Goal: Ask a question: Seek information or help from site administrators or community

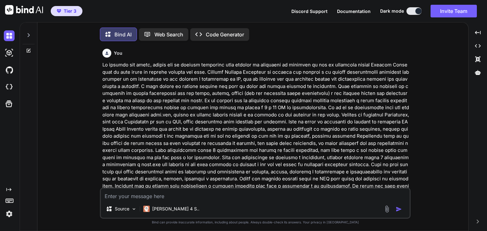
scroll to position [591, 0]
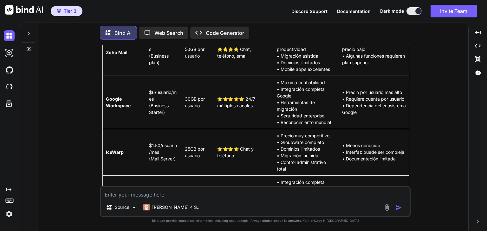
click at [63, 168] on div "You Bind AI Perfecto, entiendo las necesidades de tu cliente. Te voy a proporci…" at bounding box center [255, 138] width 426 height 186
click at [211, 29] on p "Code Generator" at bounding box center [225, 33] width 38 height 8
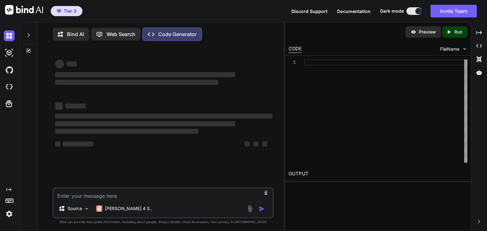
scroll to position [3, 0]
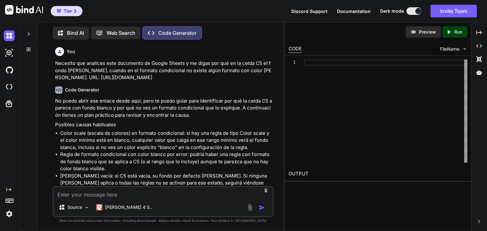
click at [26, 35] on div at bounding box center [29, 32] width 12 height 22
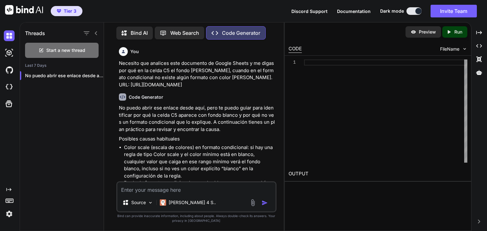
click at [59, 123] on div "Threads Start a new thread Last 7 Days No puedo abrir ese enlace desde aquí,..." at bounding box center [62, 126] width 84 height 210
click at [67, 47] on span "Start a new thread" at bounding box center [65, 50] width 39 height 6
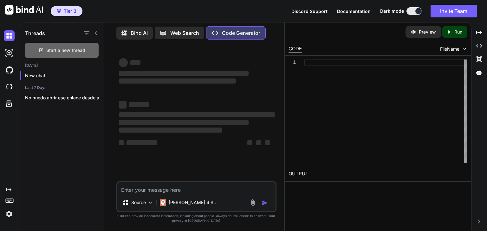
type textarea "x"
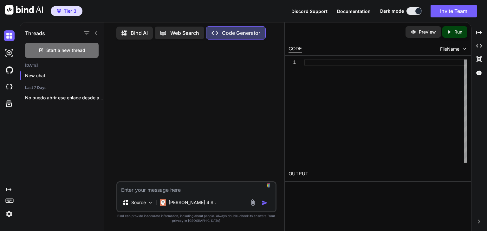
click at [181, 187] on textarea at bounding box center [196, 188] width 158 height 11
paste textarea "Help me with an Apps Script to achieve this only when the active sheet Template…"
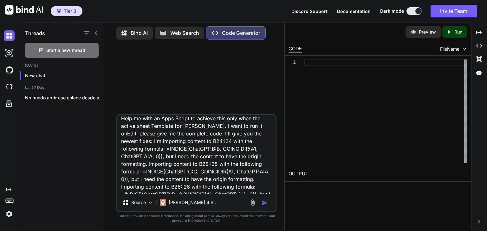
scroll to position [0, 0]
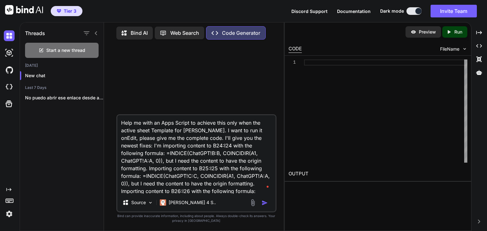
click at [131, 149] on textarea "Help me with an Apps Script to achieve this only when the active sheet Template…" at bounding box center [196, 154] width 158 height 79
click at [189, 138] on textarea "Help me with an Apps Script to achieve this only when the active sheet Template…" at bounding box center [196, 154] width 158 height 79
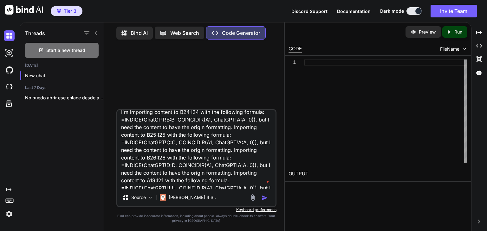
scroll to position [32, 0]
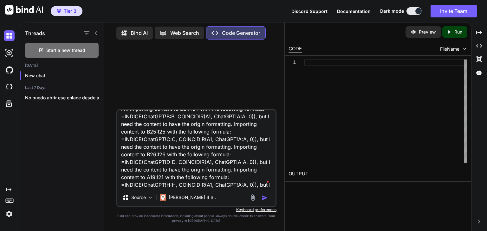
click at [174, 126] on textarea "Help me with an Apps Script to achieve this only when the active sheet Template…" at bounding box center [196, 149] width 158 height 79
click at [232, 127] on textarea "Help me with an Apps Script to achieve this only when the active sheet Template…" at bounding box center [196, 149] width 158 height 79
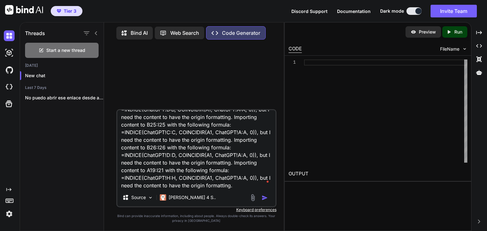
scroll to position [39, 0]
click at [243, 185] on textarea "Help me with an Apps Script to achieve this only when the active sheet Template…" at bounding box center [196, 149] width 158 height 79
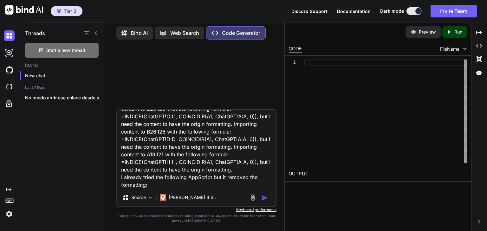
scroll to position [62, 0]
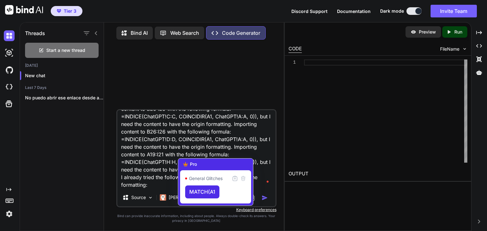
paste textarea "function onEdit(e) { try { // Get the active sheet and check if it's "Template …"
type textarea "Help me with an Apps Script to achieve this only when the active sheet Template…"
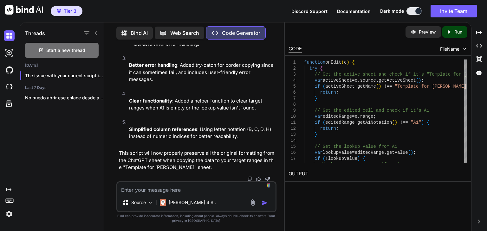
scroll to position [1510, 0]
click at [178, 151] on p "This script will now properly preserve all the original formatting from the Cha…" at bounding box center [197, 161] width 156 height 22
click at [193, 188] on textarea at bounding box center [196, 188] width 158 height 11
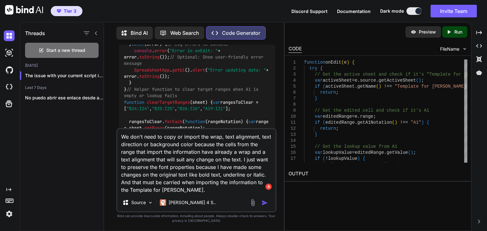
scroll to position [1003, 0]
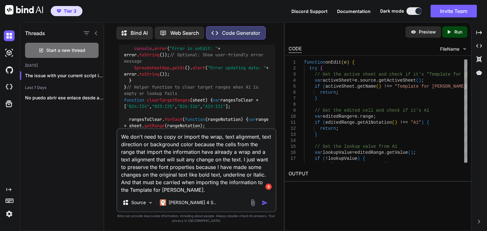
paste textarea ", text alignment, text direction or background color"
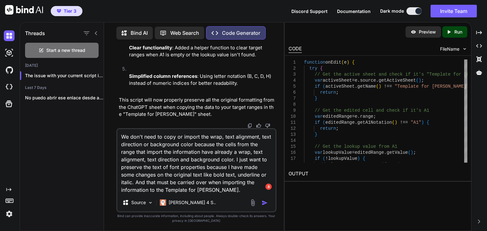
scroll to position [1564, 0]
type textarea "We don't need to copy or import the wrap, text alignment, text direction or bac…"
click at [265, 203] on img "button" at bounding box center [265, 203] width 6 height 6
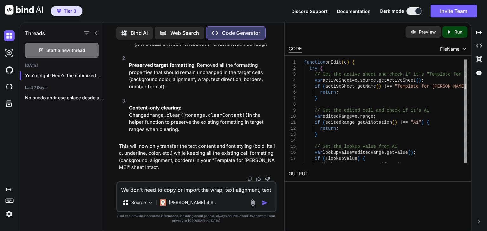
scroll to position [2639, 0]
click at [224, 146] on p "This will now only transfer the text content and font styling (bold, italic, un…" at bounding box center [197, 157] width 156 height 29
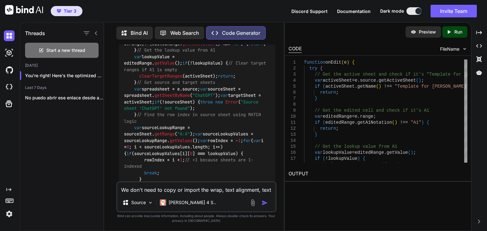
scroll to position [1529, 0]
